Goal: Task Accomplishment & Management: Use online tool/utility

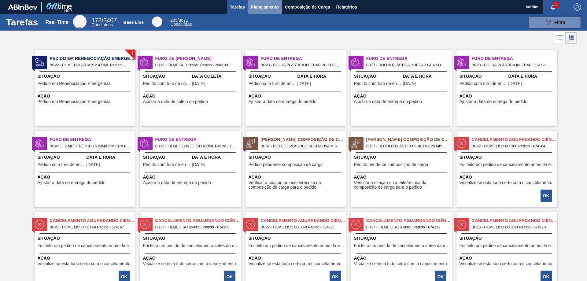
click at [267, 9] on span "Planejamento" at bounding box center [265, 6] width 28 height 7
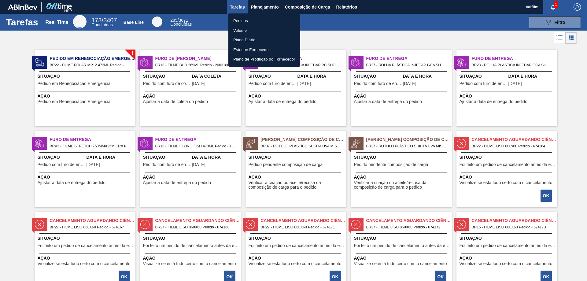
click at [293, 7] on div at bounding box center [293, 140] width 587 height 281
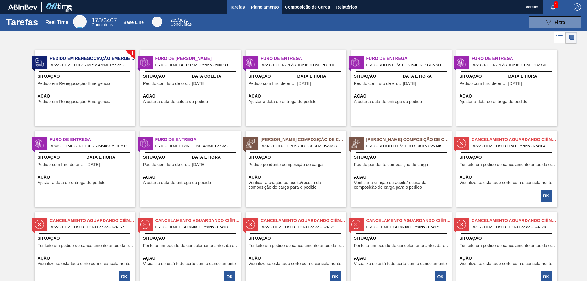
click at [271, 8] on span "Planejamento" at bounding box center [265, 6] width 28 height 7
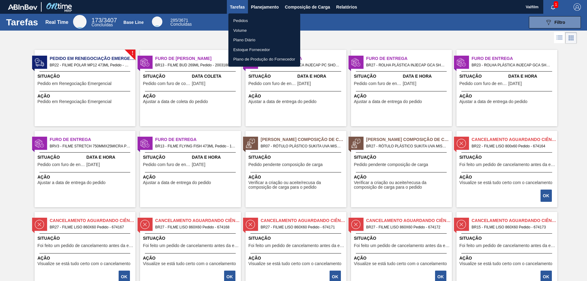
click at [248, 19] on li "Pedidos" at bounding box center [265, 21] width 72 height 10
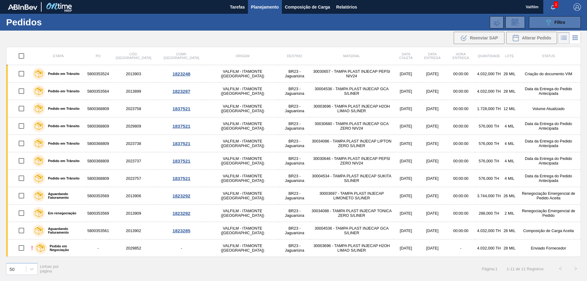
click at [557, 18] on button "089F7B8B-B2A5-4AFE-B5C0-19BA573D28AC Filtro" at bounding box center [555, 22] width 52 height 12
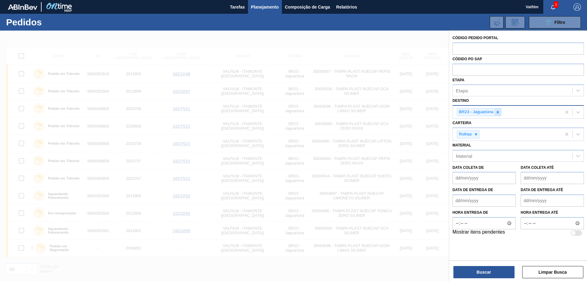
click at [500, 114] on div at bounding box center [498, 112] width 7 height 8
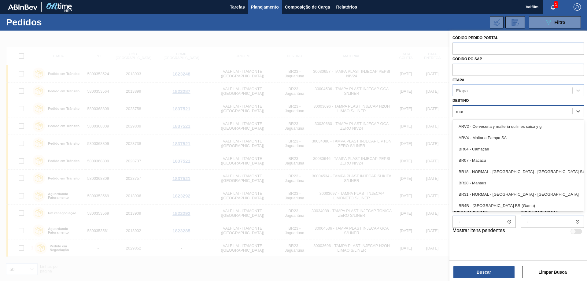
type input "maca"
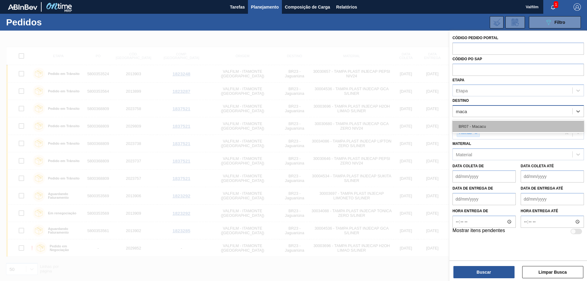
click at [497, 124] on div "BR07 - Macacu" at bounding box center [519, 126] width 132 height 11
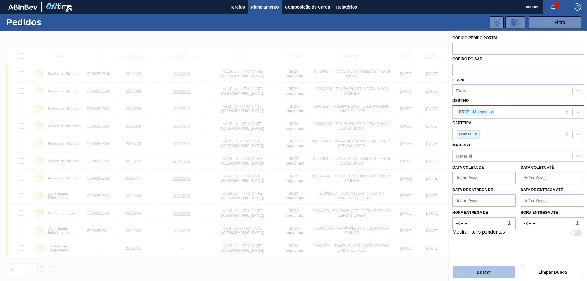
click at [486, 269] on button "Buscar" at bounding box center [484, 272] width 61 height 12
